Goal: Task Accomplishment & Management: Use online tool/utility

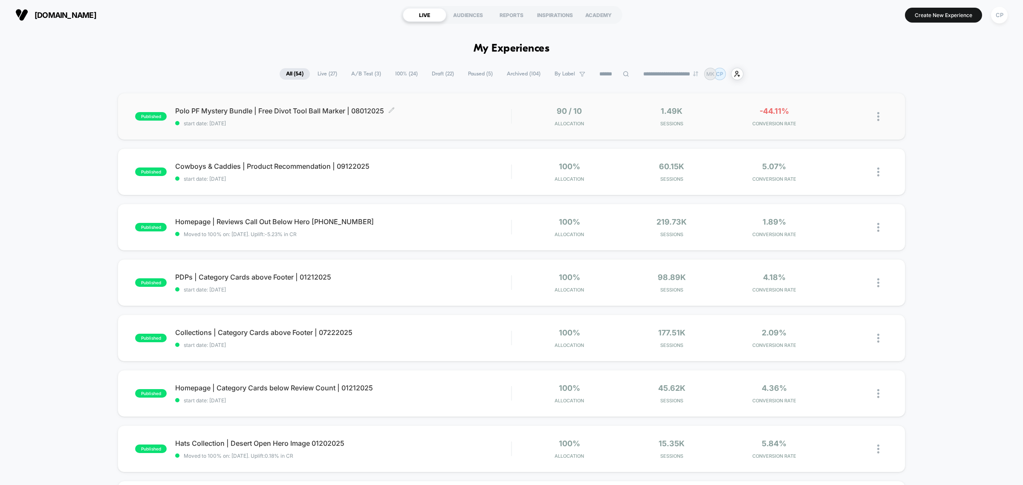
click at [305, 116] on div "Polo PF Mystery Bundle | Free Divot Tool Ball Marker | 08012025 Click to edit e…" at bounding box center [343, 117] width 336 height 20
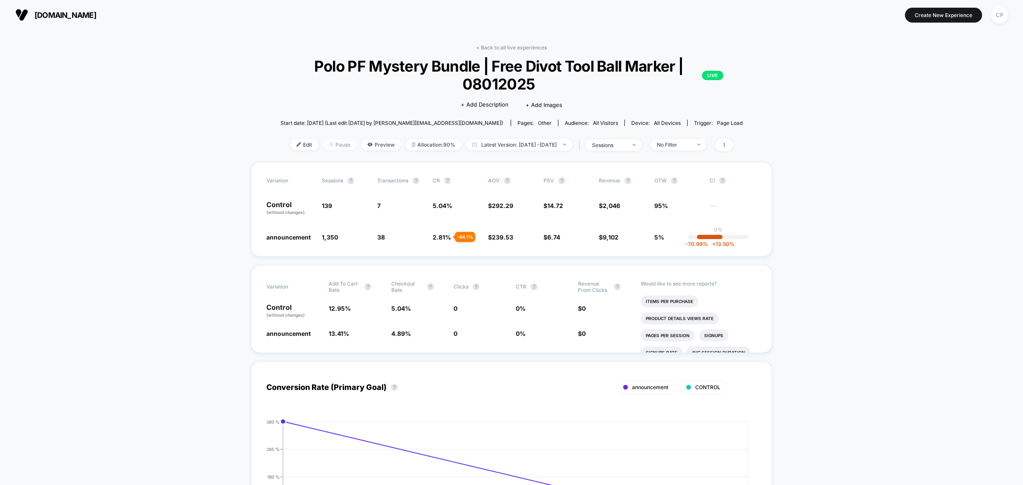
click at [323, 145] on span "Pause" at bounding box center [340, 145] width 34 height 12
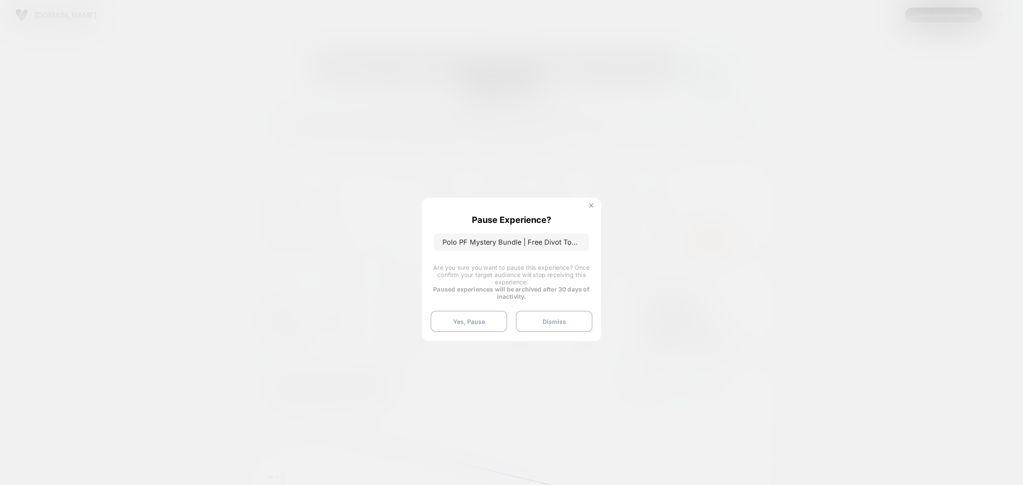
click at [593, 208] on button at bounding box center [591, 206] width 9 height 7
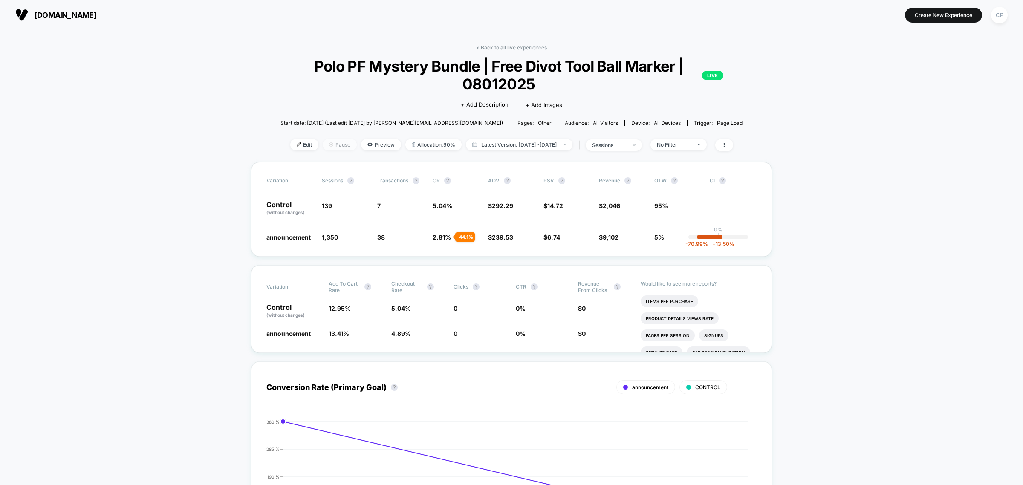
click at [336, 145] on span "Pause" at bounding box center [340, 145] width 34 height 12
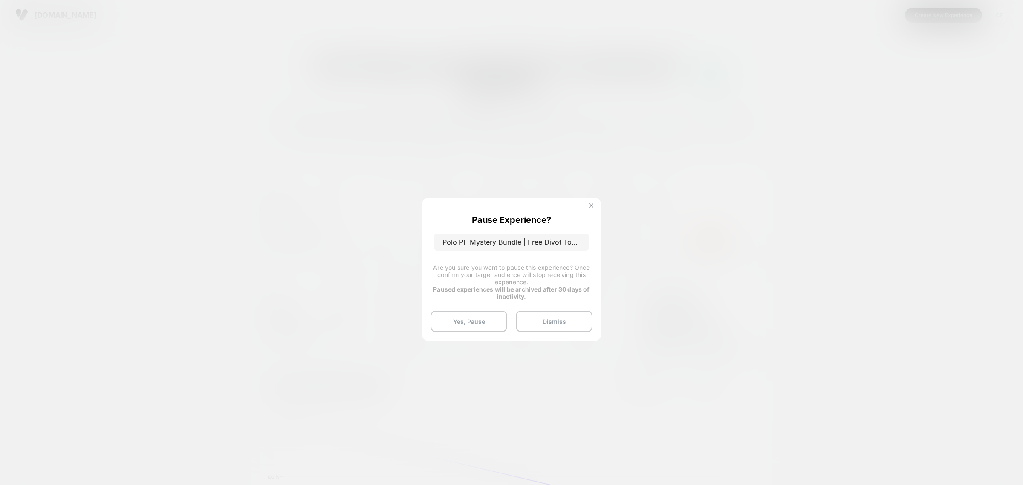
click at [590, 203] on img at bounding box center [591, 205] width 4 height 4
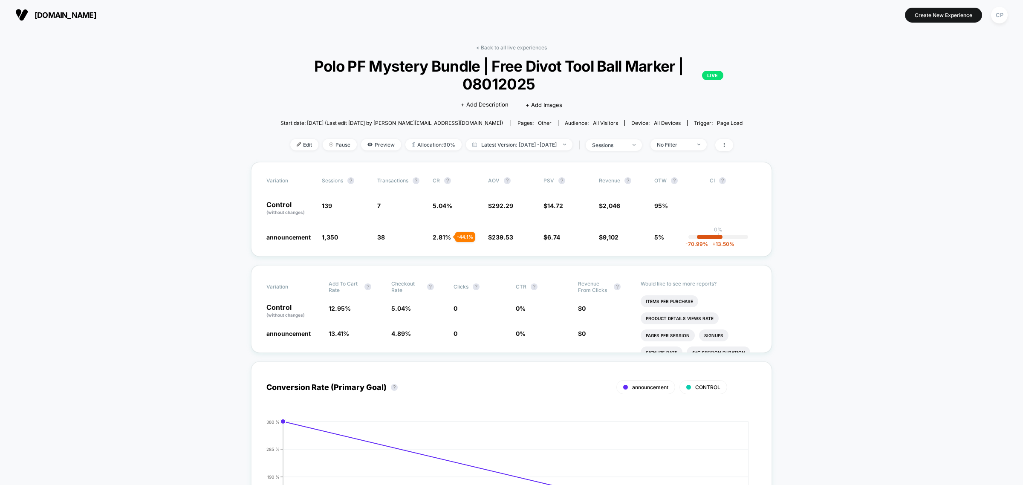
click at [524, 47] on link "< Back to all live experiences" at bounding box center [511, 47] width 71 height 6
